Goal: Check status

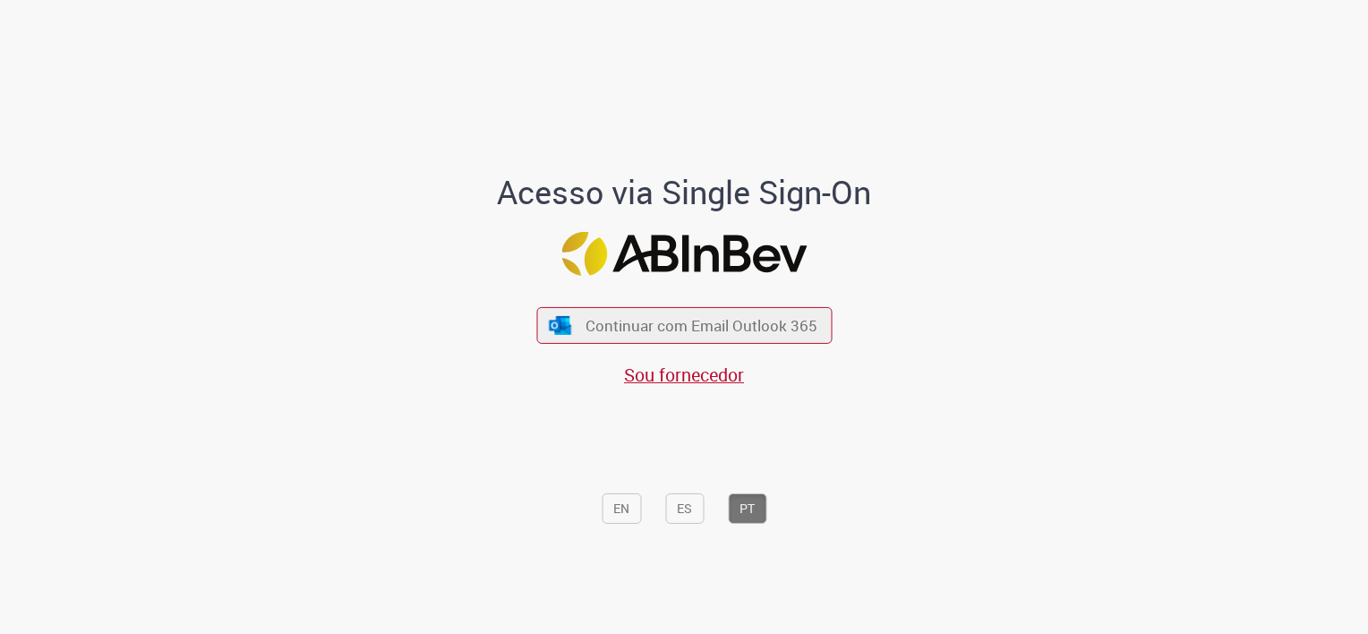
click at [673, 313] on button "Continuar com Email Outlook 365" at bounding box center [683, 325] width 295 height 37
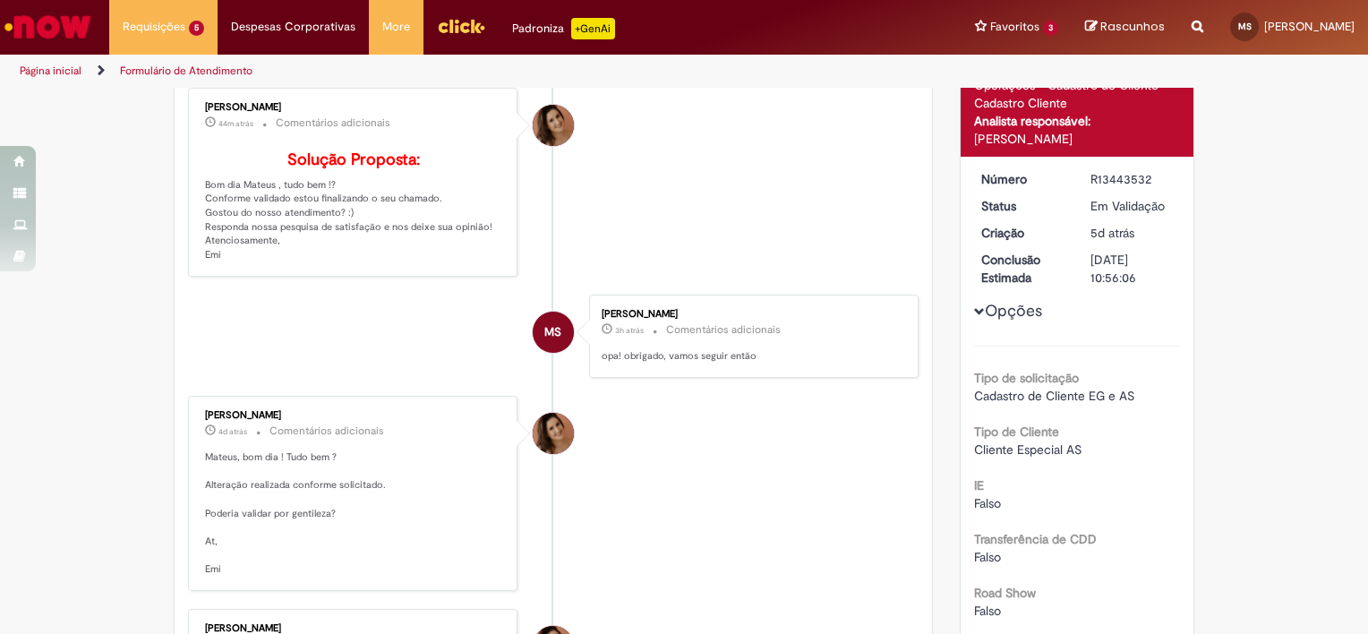
scroll to position [90, 0]
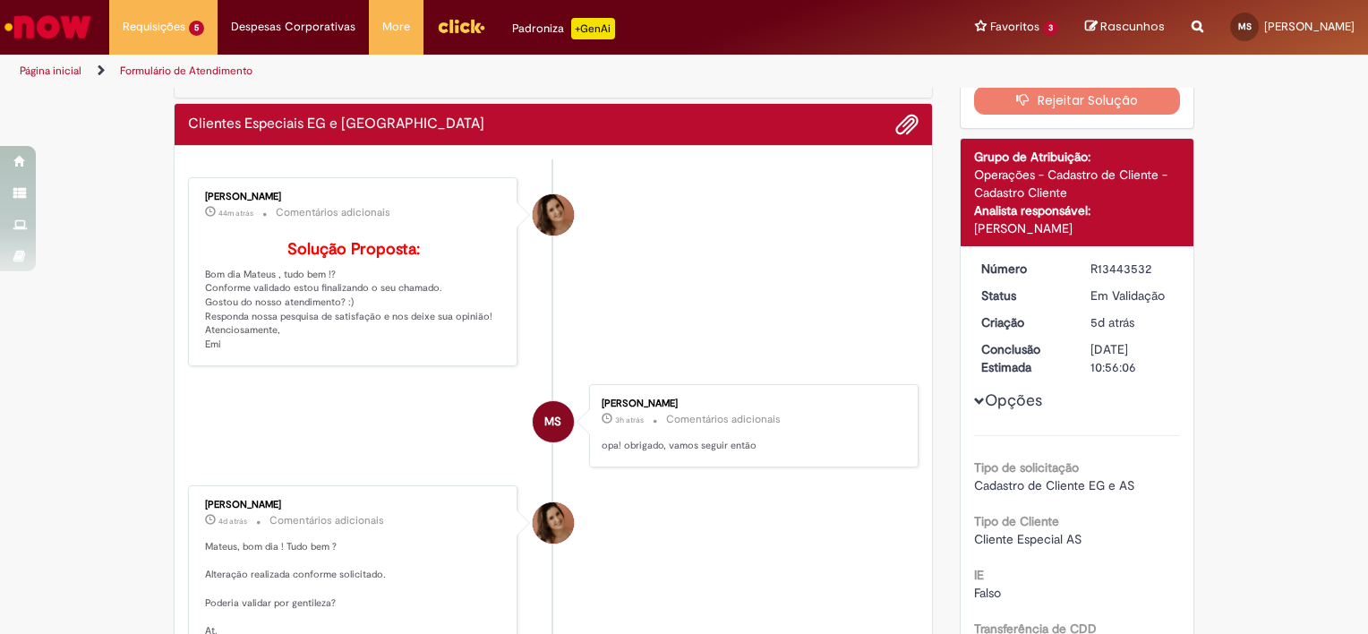
click at [974, 397] on span "Opções para R13443532" at bounding box center [979, 401] width 11 height 11
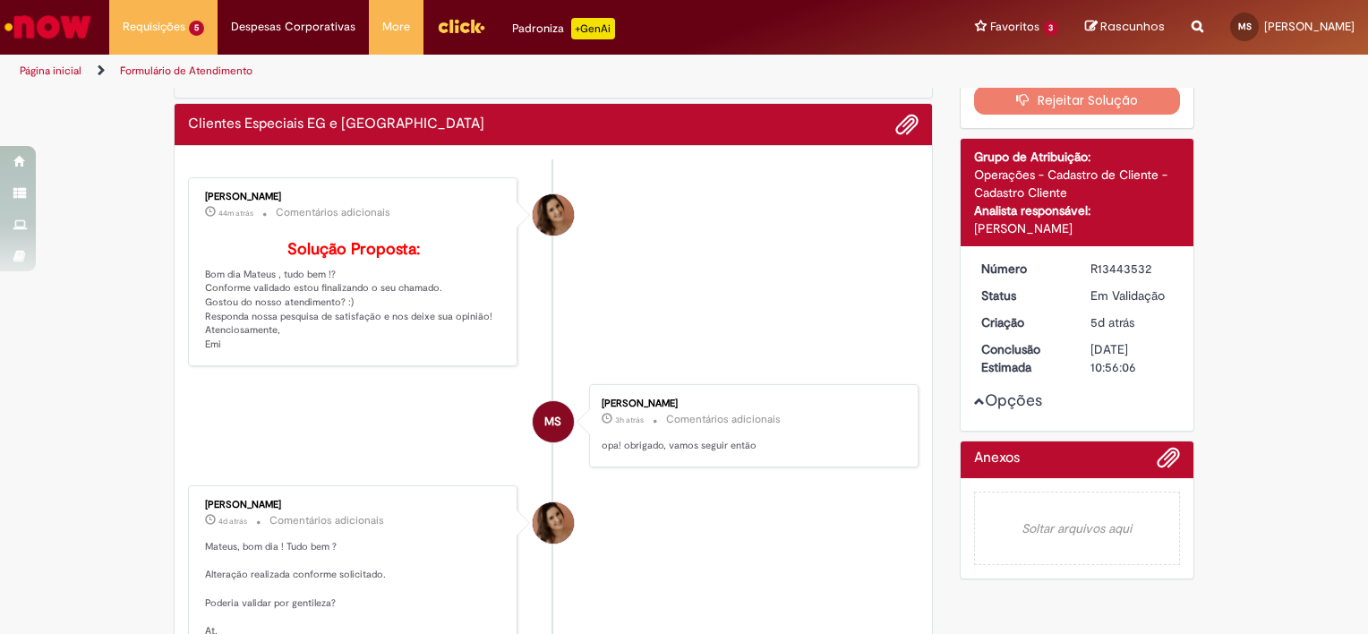
click at [974, 403] on span "Opções para R13443532" at bounding box center [979, 401] width 11 height 11
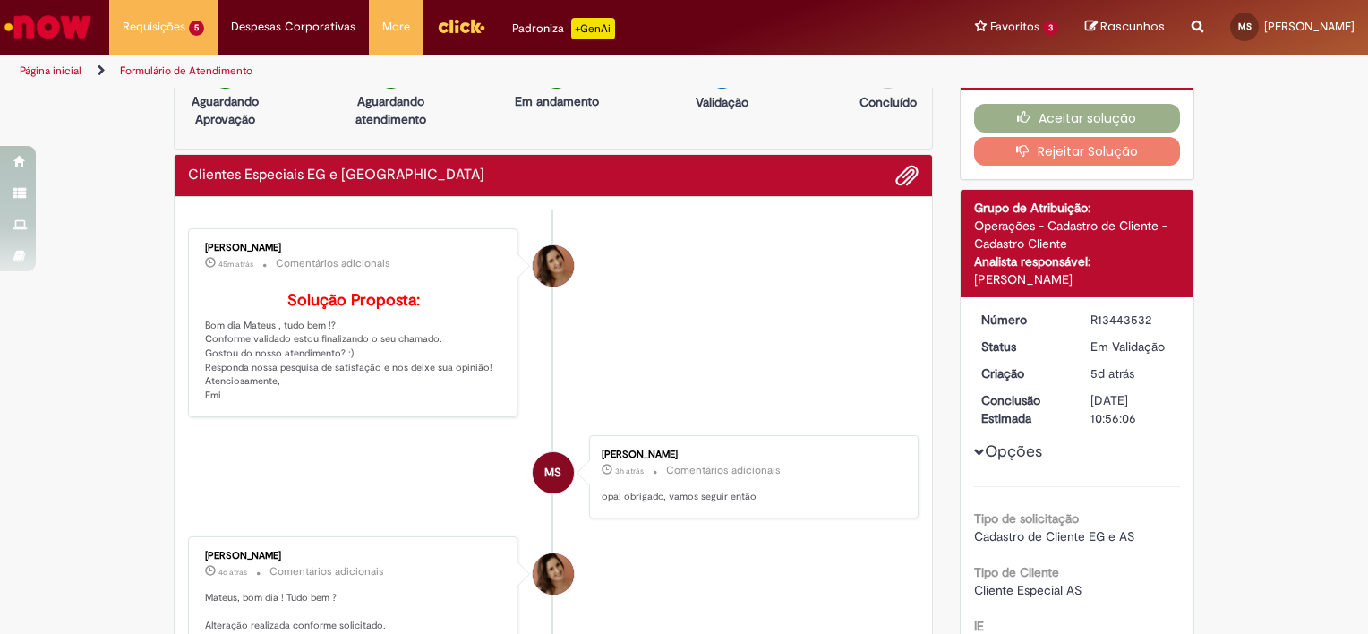
scroll to position [0, 0]
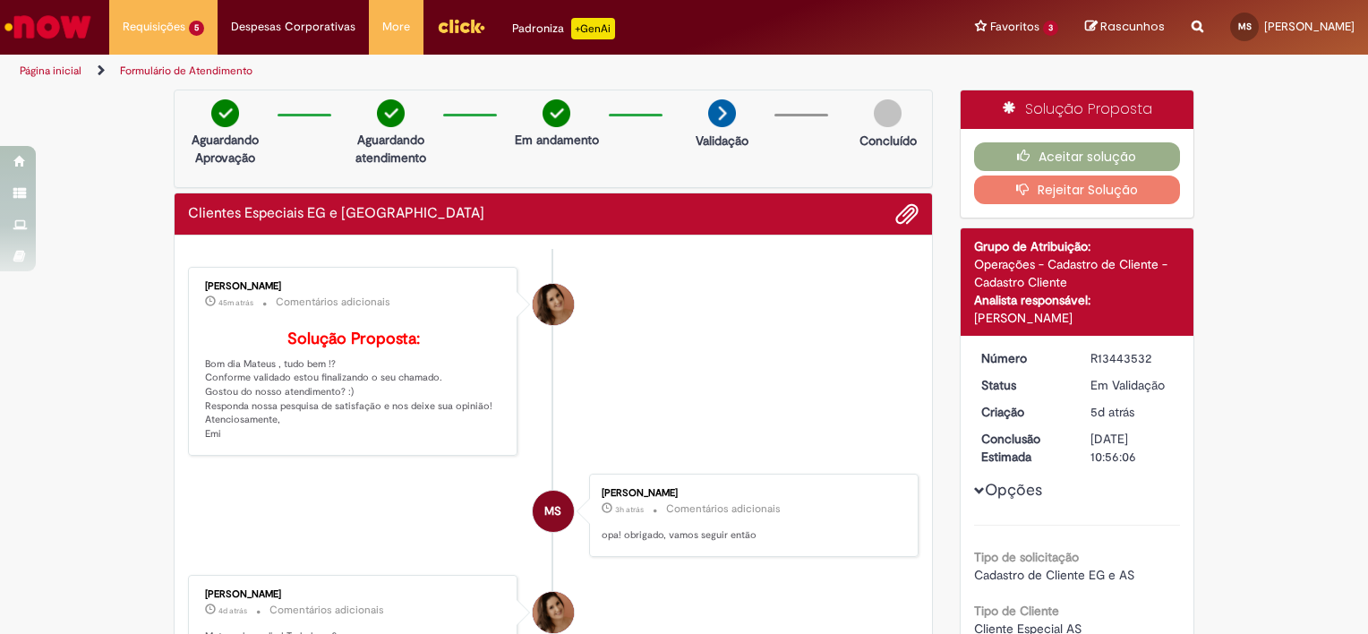
click at [974, 491] on span "Opções para R13443532" at bounding box center [979, 490] width 11 height 11
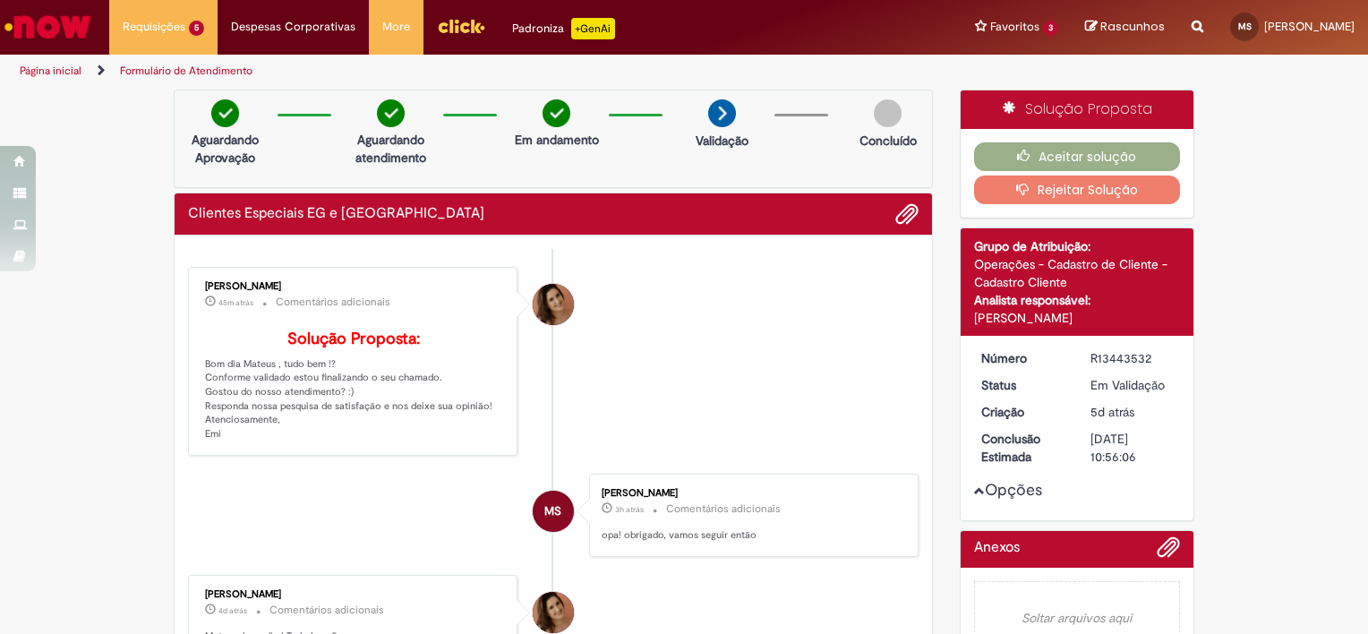
click at [0, 0] on button "Opções" at bounding box center [0, 0] width 0 height 0
